Goal: Information Seeking & Learning: Learn about a topic

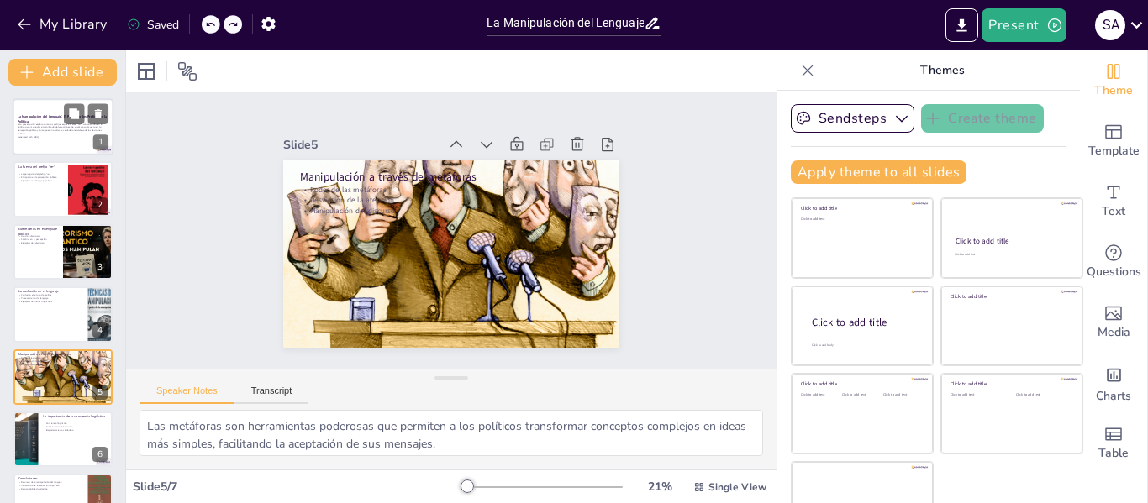
click at [57, 139] on div "Esta presentación explora cómo los prefijos, especialmente "re-", son utilizado…" at bounding box center [63, 132] width 91 height 18
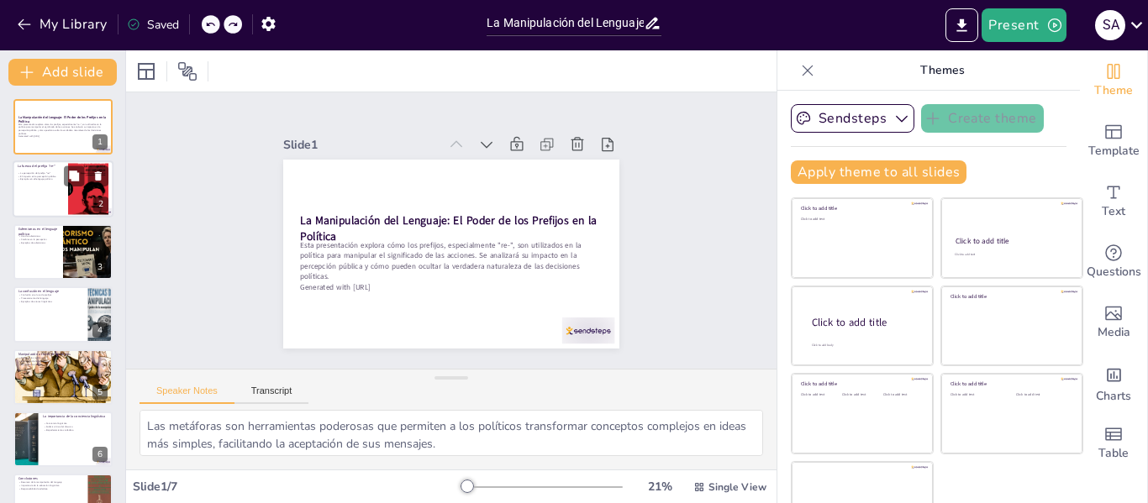
click at [45, 181] on p "Ejemplos en el lenguaje político" at bounding box center [40, 179] width 45 height 3
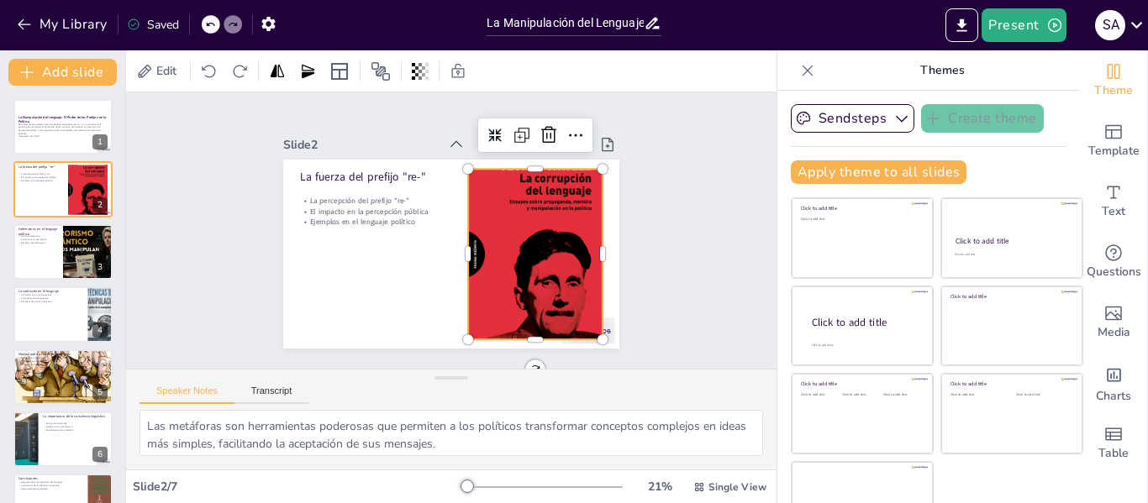
click at [512, 255] on div at bounding box center [535, 254] width 134 height 216
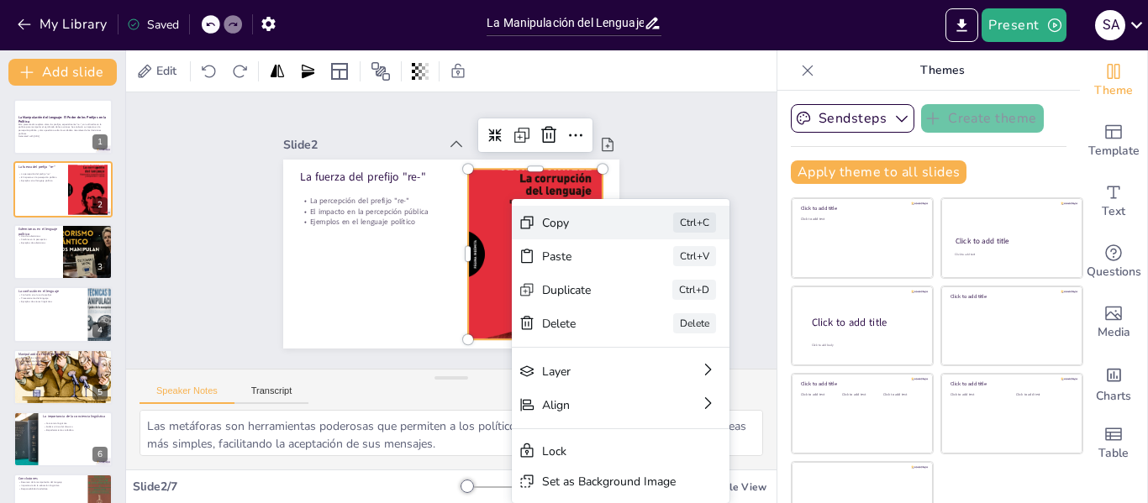
click at [560, 226] on div "Copy" at bounding box center [584, 223] width 84 height 16
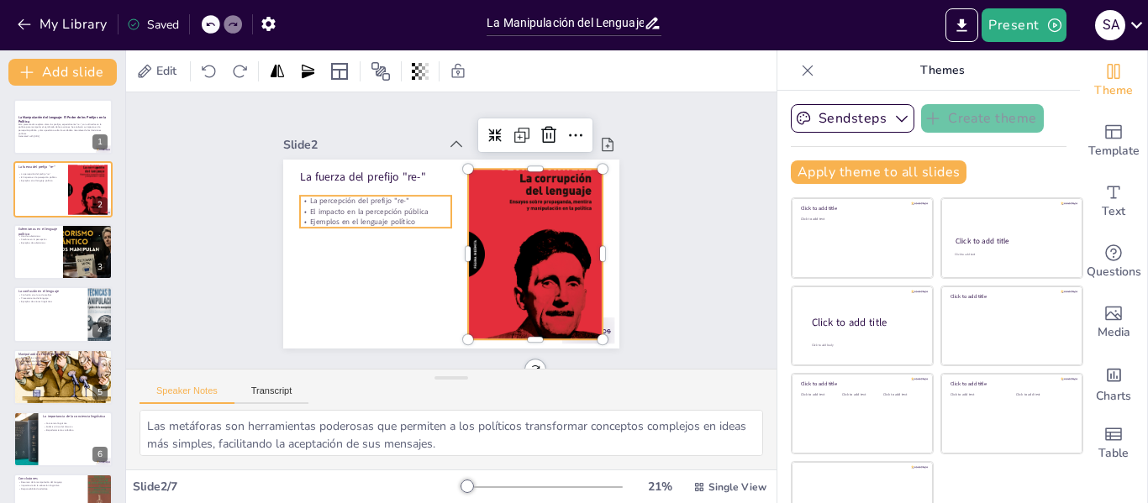
click at [390, 217] on p "Ejemplos en el lenguaje político" at bounding box center [375, 222] width 151 height 10
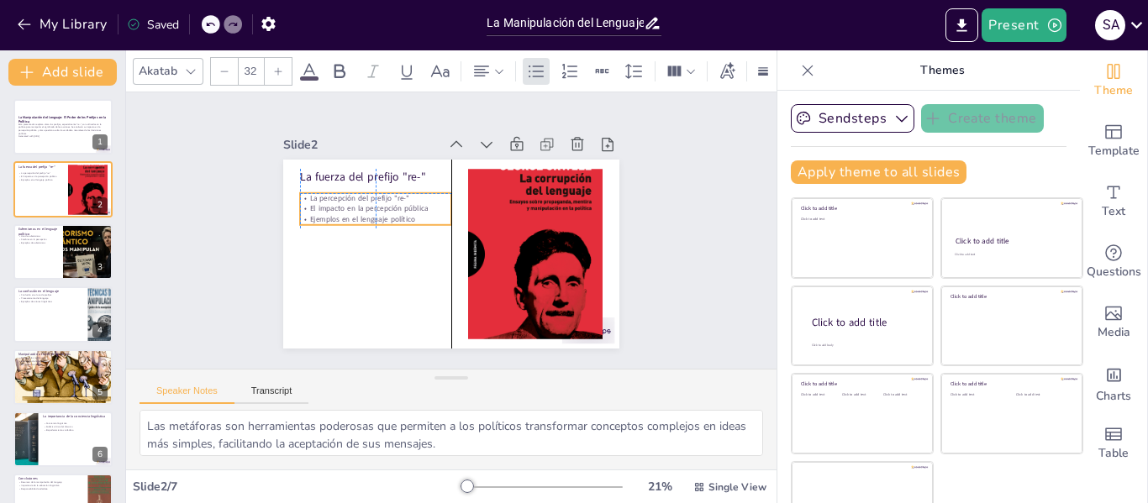
click at [397, 160] on div "La fuerza del prefijo "re-" La percepción del prefijo "re-" El impacto en la pe…" at bounding box center [451, 160] width 336 height 0
click at [406, 155] on icon at bounding box center [416, 160] width 20 height 20
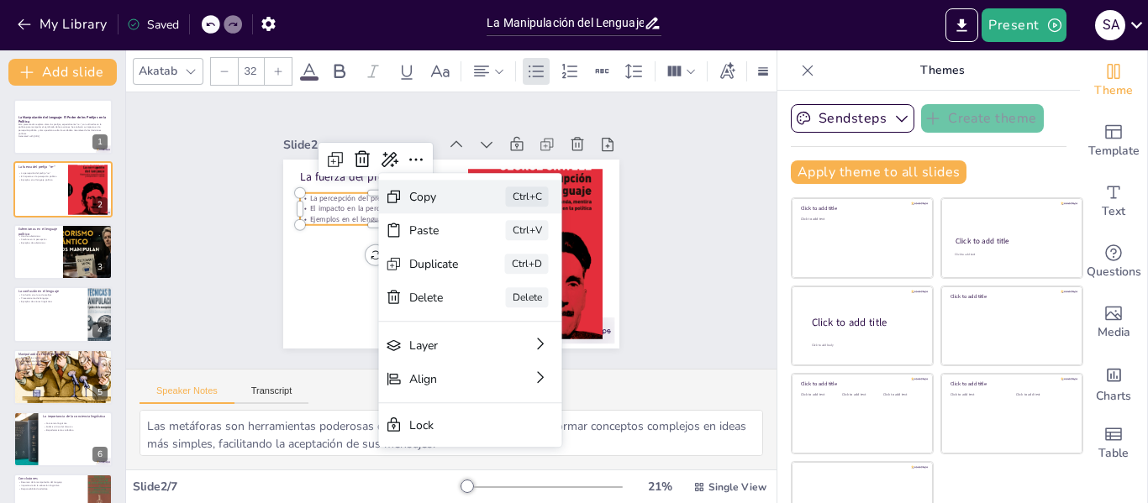
click at [424, 211] on div "Copy Ctrl+C" at bounding box center [470, 197] width 183 height 34
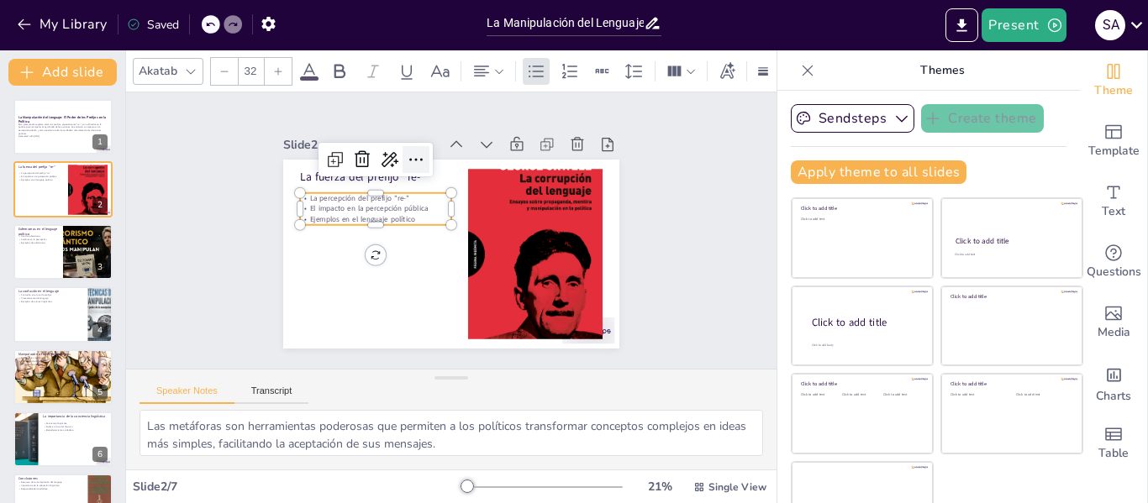
click at [406, 161] on icon at bounding box center [416, 160] width 20 height 20
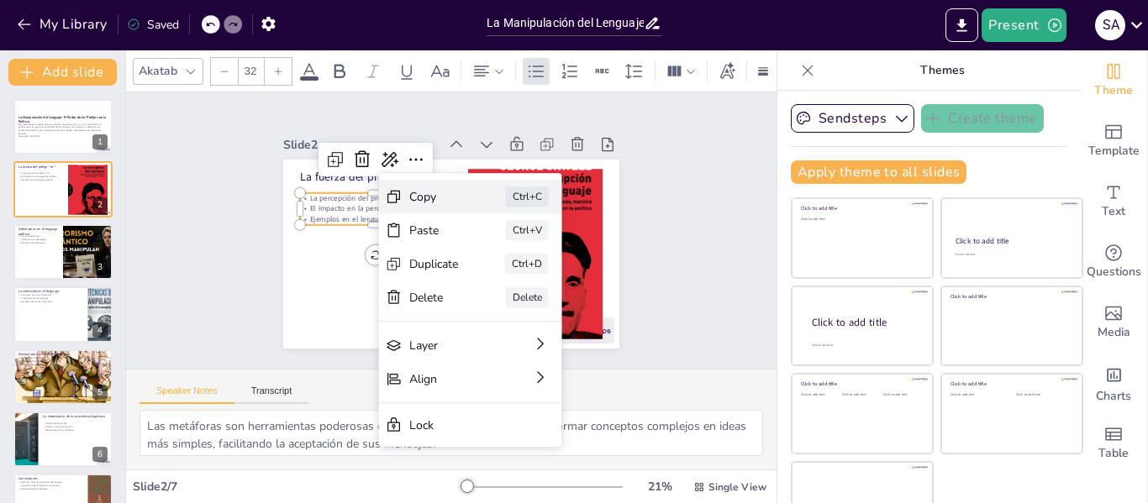
click at [410, 196] on div "Copy" at bounding box center [434, 197] width 50 height 16
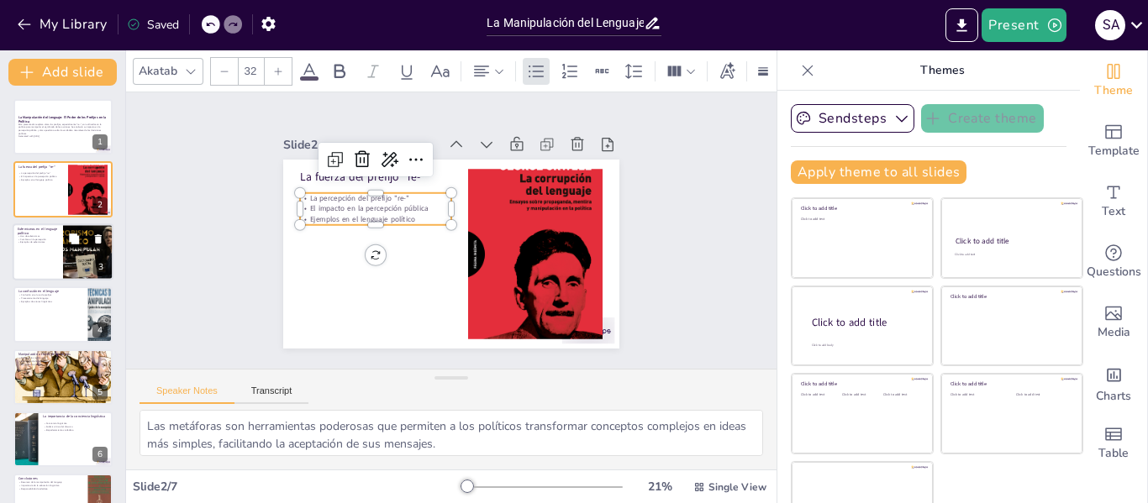
click at [31, 253] on div at bounding box center [63, 251] width 101 height 57
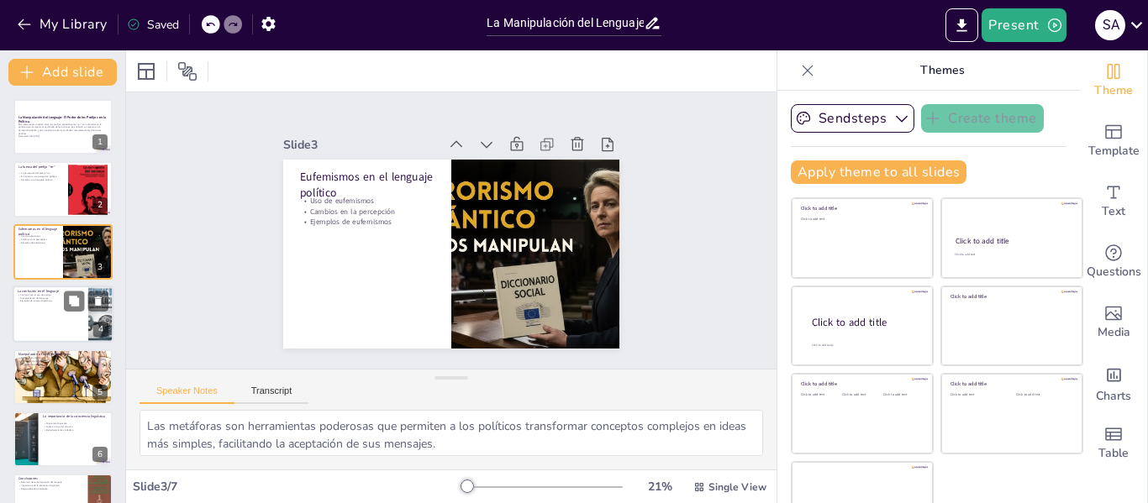
click at [40, 302] on p "Ejemplos de errores lingüísticos" at bounding box center [51, 301] width 66 height 3
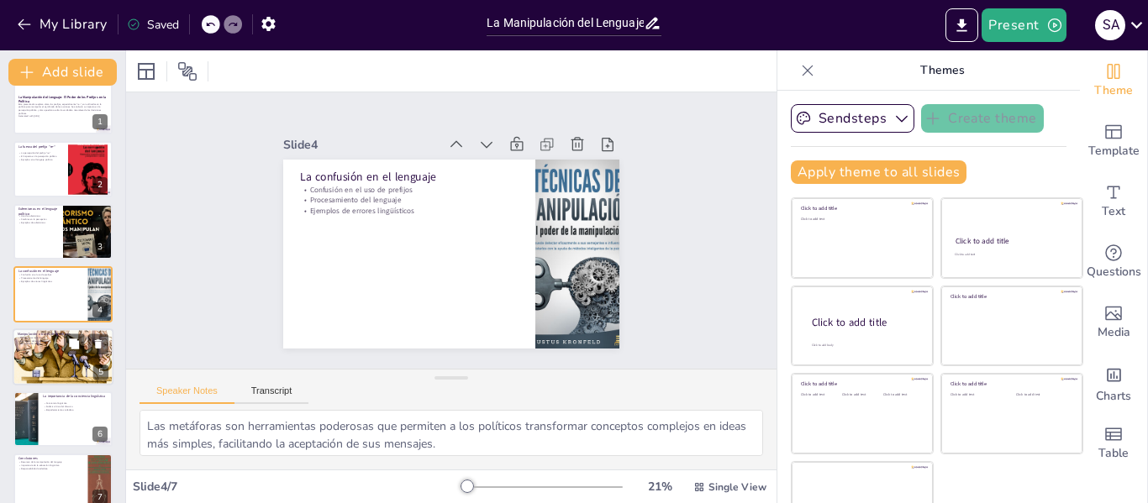
click at [41, 357] on div at bounding box center [62, 357] width 113 height 57
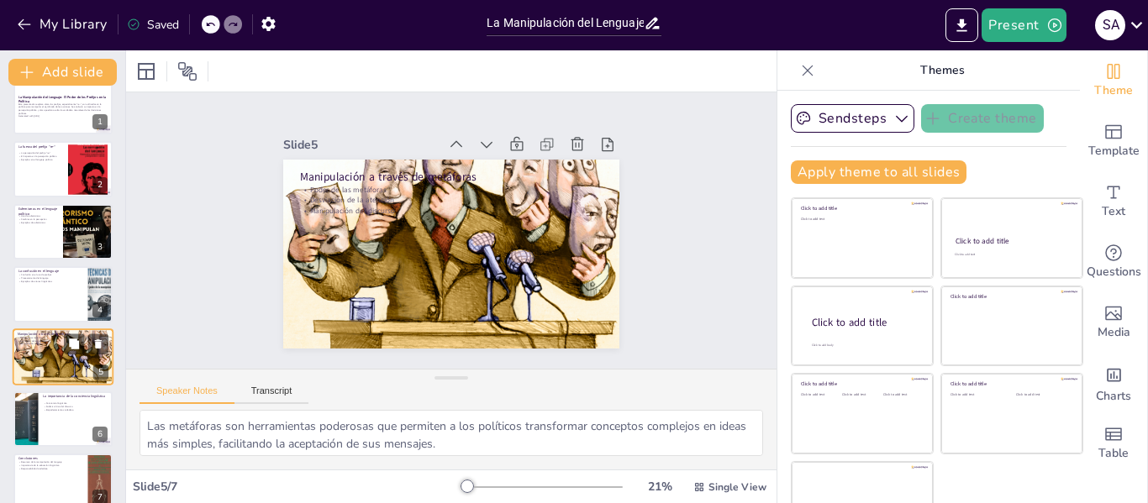
scroll to position [40, 0]
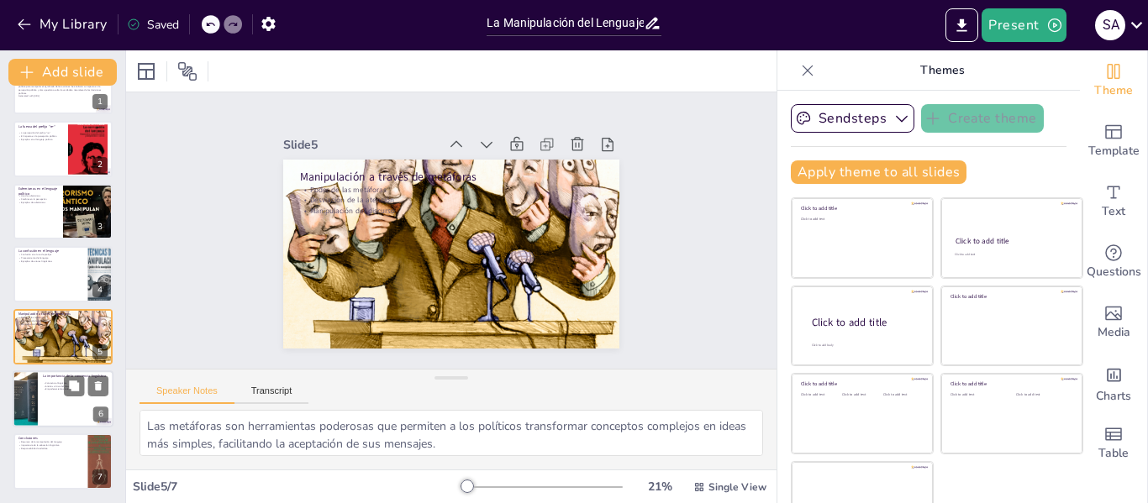
click at [57, 399] on div at bounding box center [63, 399] width 101 height 57
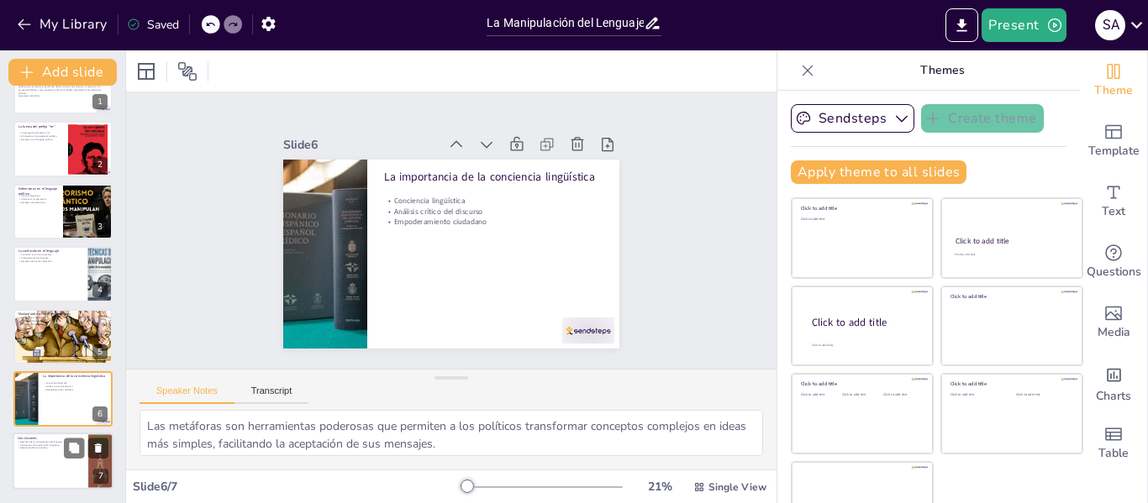
click at [59, 457] on div at bounding box center [63, 462] width 101 height 57
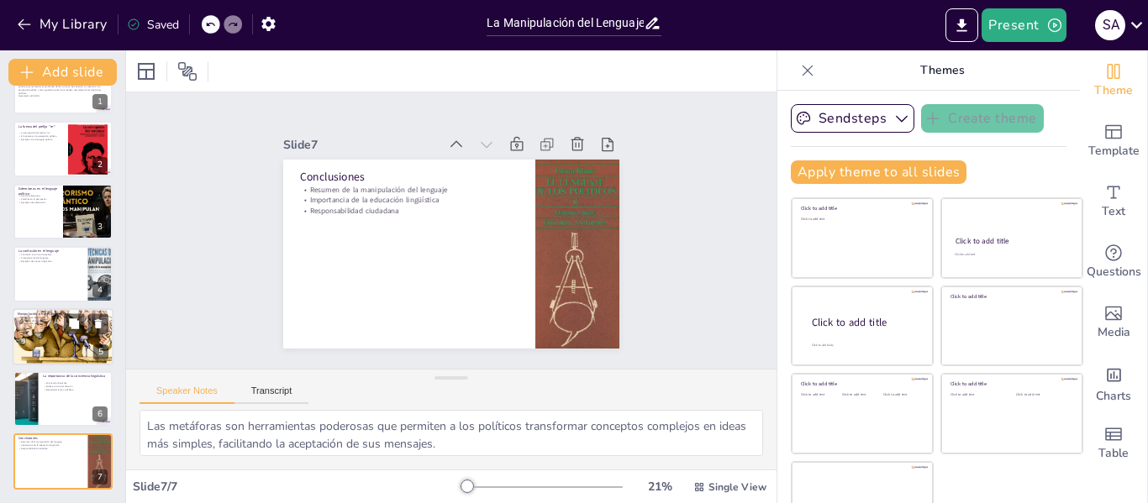
click at [44, 319] on p "Desviación de la atención" at bounding box center [63, 319] width 91 height 3
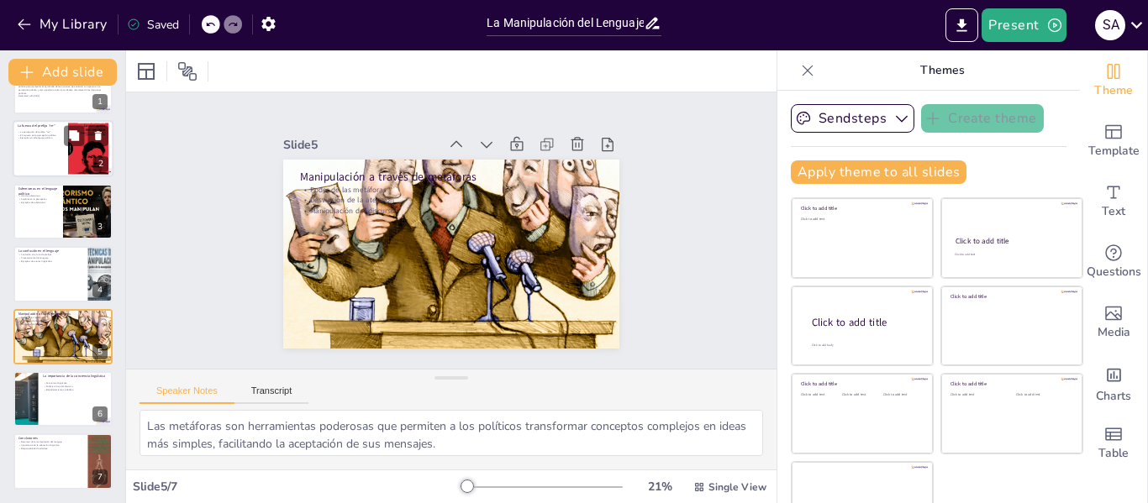
click at [39, 150] on div at bounding box center [63, 149] width 101 height 57
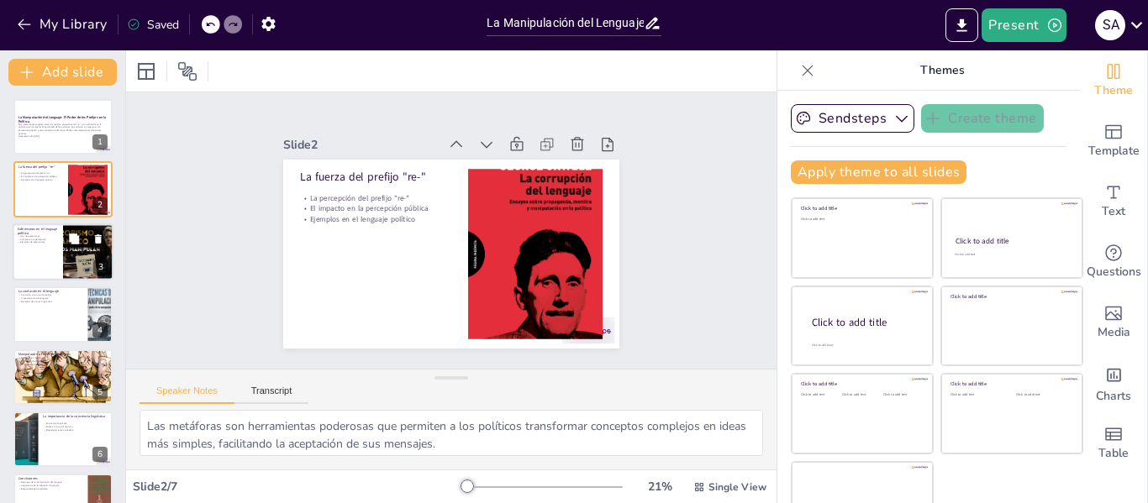
click at [34, 268] on div at bounding box center [63, 251] width 101 height 57
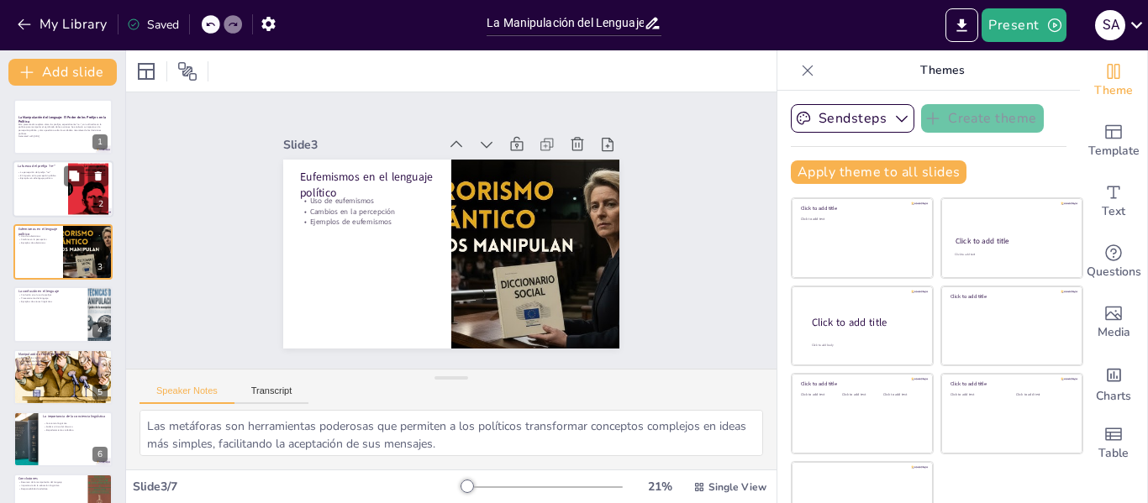
click at [34, 185] on div at bounding box center [63, 189] width 101 height 57
